Goal: Navigation & Orientation: Find specific page/section

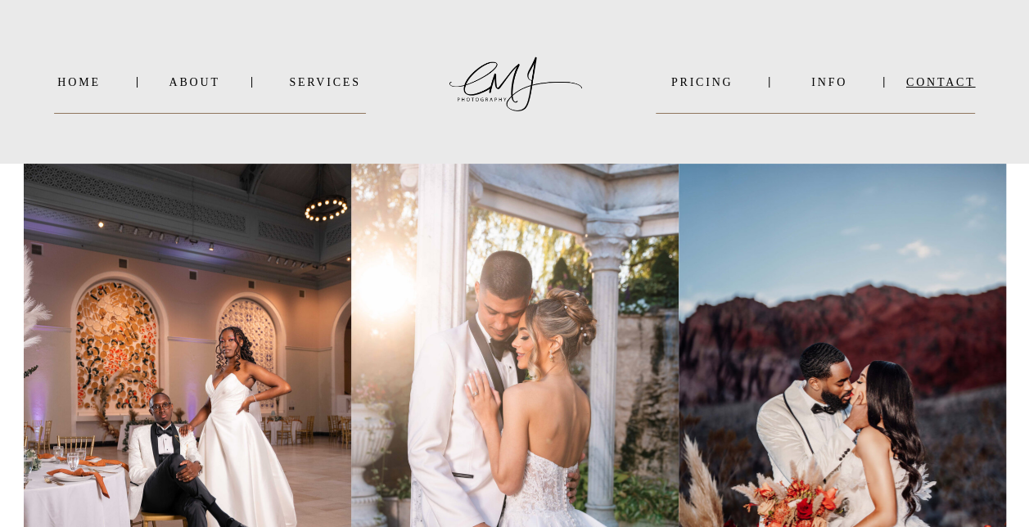
click at [506, 82] on nav "Contact" at bounding box center [941, 82] width 70 height 12
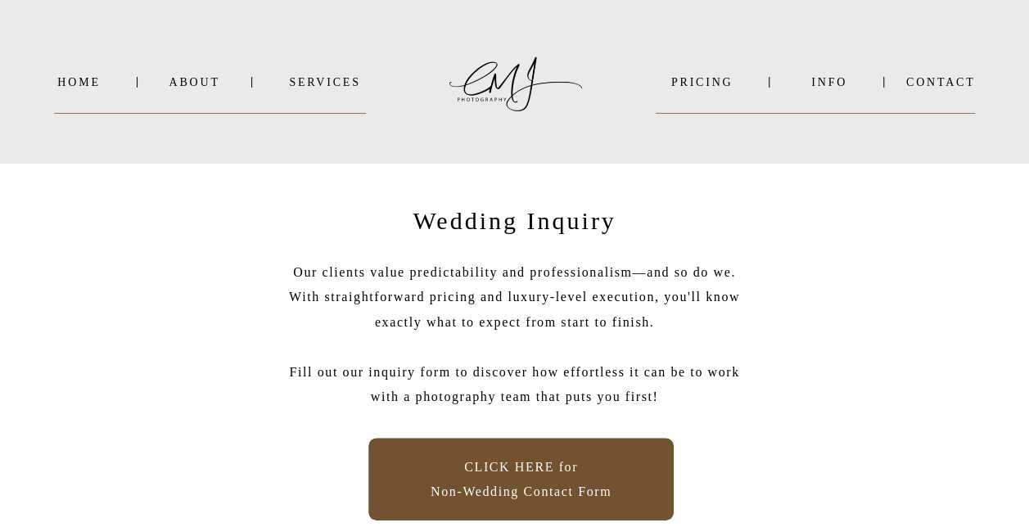
click at [838, 80] on nav "INFO" at bounding box center [829, 82] width 79 height 12
click at [825, 80] on nav "INFO" at bounding box center [829, 82] width 79 height 12
click at [81, 79] on nav "Home" at bounding box center [79, 82] width 49 height 12
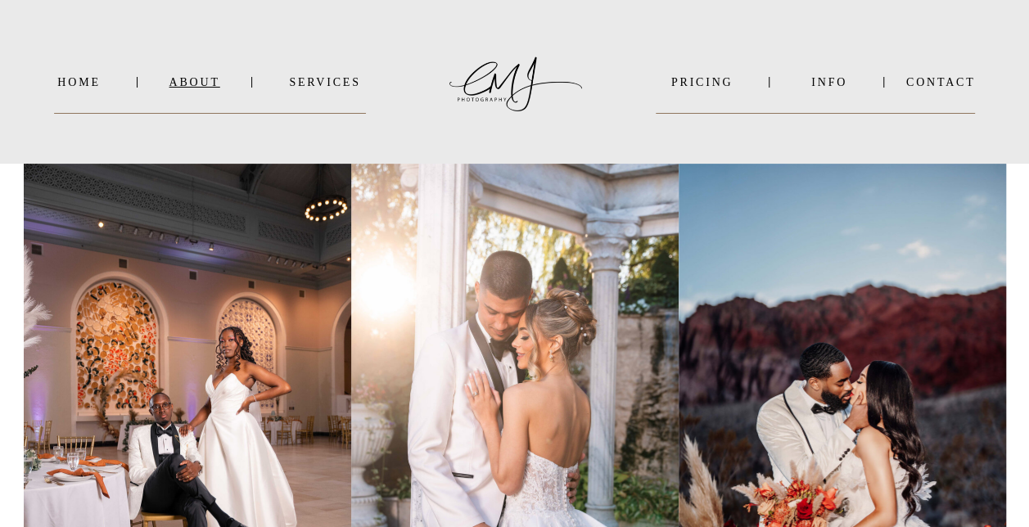
click at [197, 79] on nav "About" at bounding box center [193, 82] width 49 height 12
